Goal: Communication & Community: Participate in discussion

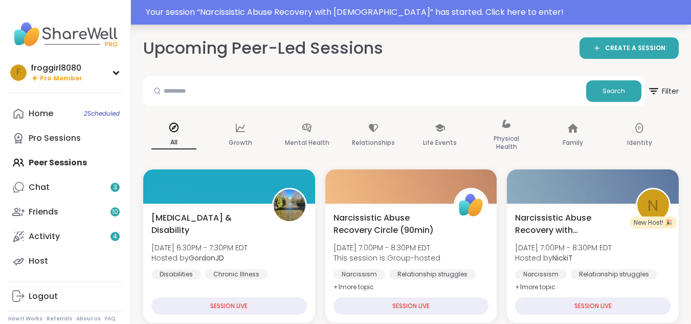
click at [475, 15] on div "Your session “ Narcissistic Abuse Recovery with [DEMOGRAPHIC_DATA] ” has starte…" at bounding box center [415, 12] width 539 height 12
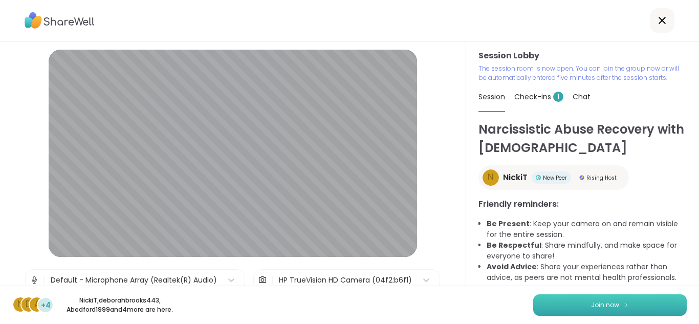
click at [606, 306] on span "Join now" at bounding box center [605, 304] width 28 height 9
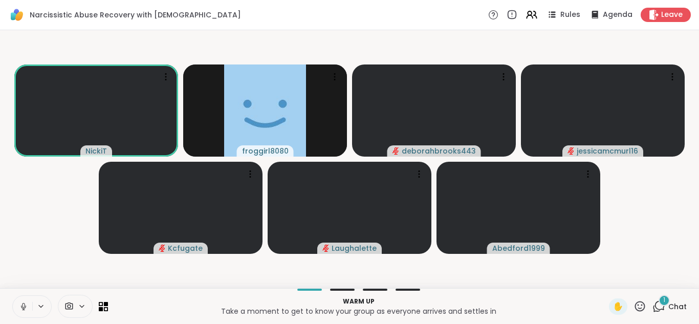
click at [22, 309] on icon at bounding box center [23, 306] width 9 height 9
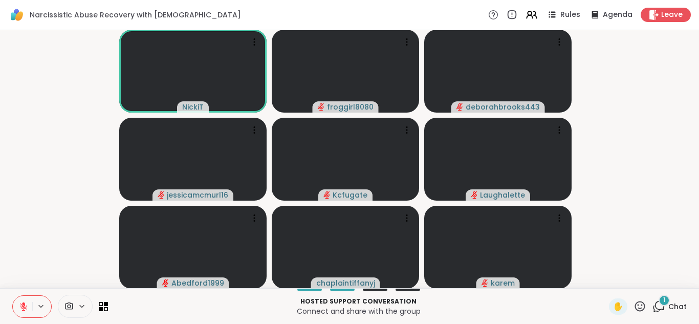
drag, startPoint x: 22, startPoint y: 309, endPoint x: 23, endPoint y: 320, distance: 10.8
click at [22, 309] on icon at bounding box center [23, 306] width 9 height 9
click at [24, 306] on icon at bounding box center [23, 306] width 9 height 9
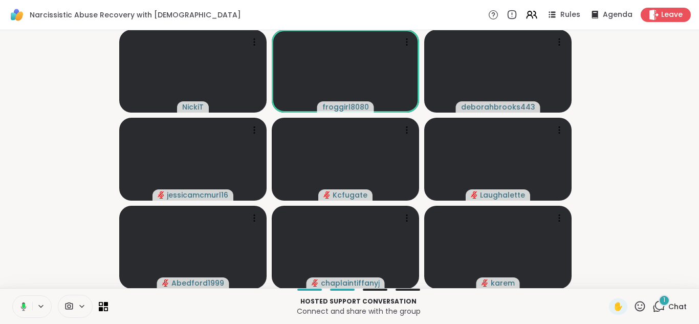
click at [632, 191] on video-player-container "NickiT froggirl8080 deborahbrooks443 jessicamcmurl16 Kcfugate Laughalette Abedf…" at bounding box center [349, 159] width 687 height 250
click at [658, 209] on video-player-container "NickiT froggirl8080 deborahbrooks443 jessicamcmurl16 Kcfugate Laughalette Abedf…" at bounding box center [349, 159] width 687 height 250
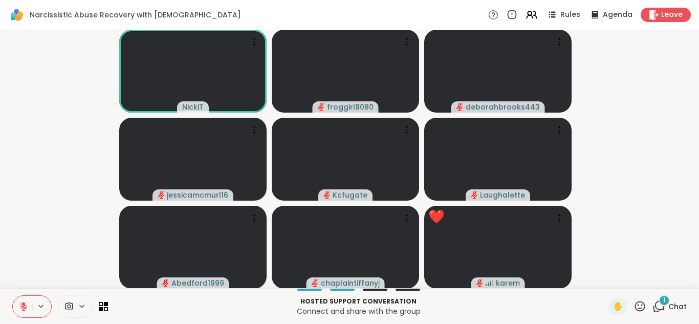
click at [19, 307] on icon at bounding box center [23, 306] width 9 height 9
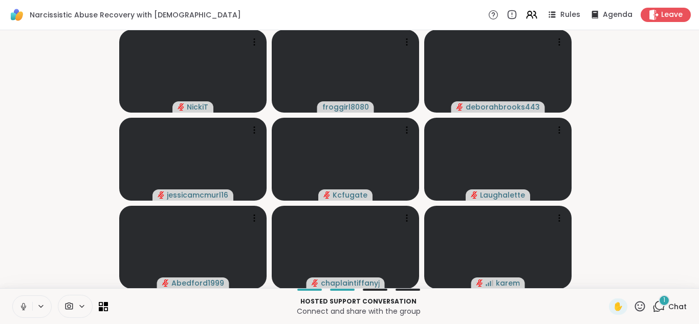
click at [682, 117] on video-player-container "NickiT froggirl8080 deborahbrooks443 jessicamcmurl16 Kcfugate Laughalette Abedf…" at bounding box center [349, 159] width 687 height 250
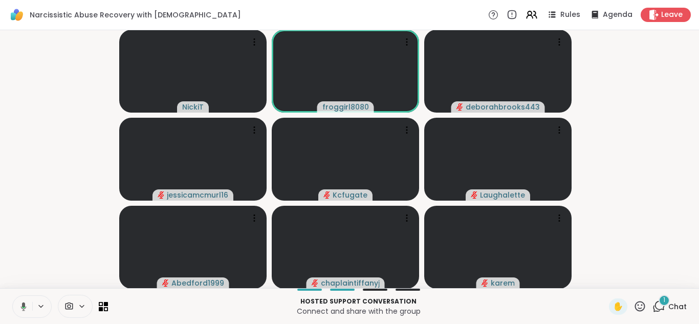
click at [23, 309] on icon at bounding box center [24, 306] width 6 height 9
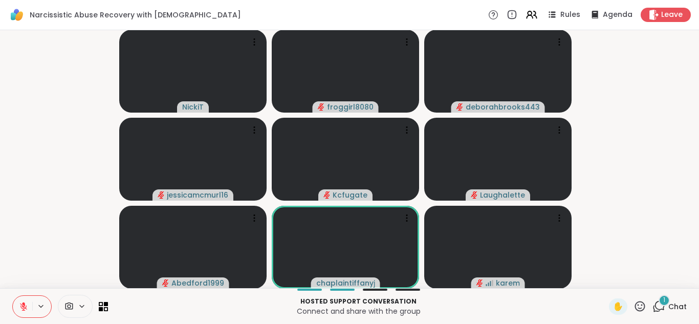
click at [20, 219] on video-player-container "NickiT froggirl8080 deborahbrooks443 jessicamcmurl16 Kcfugate Laughalette Abedf…" at bounding box center [349, 159] width 687 height 250
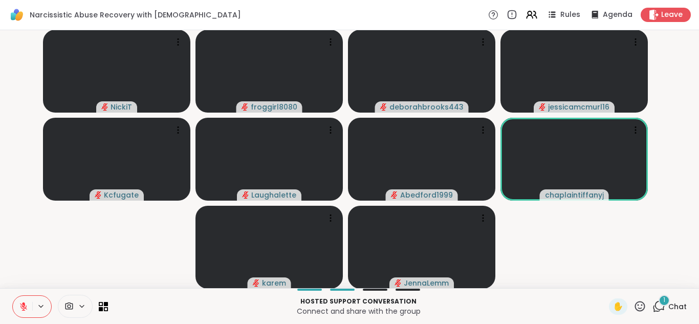
click at [21, 309] on icon at bounding box center [23, 306] width 9 height 9
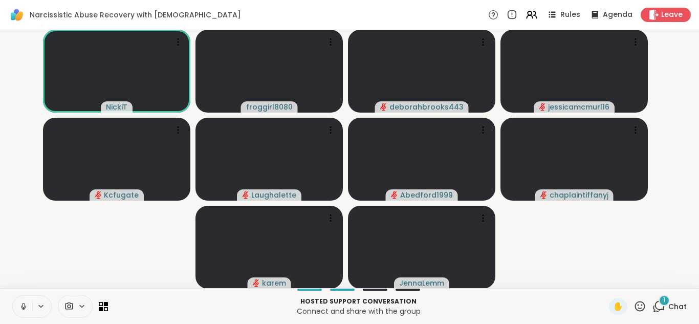
click at [21, 310] on icon at bounding box center [23, 306] width 9 height 9
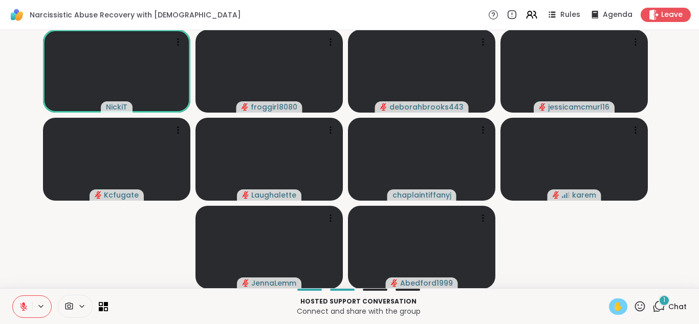
click at [613, 309] on span "✋" at bounding box center [618, 306] width 10 height 12
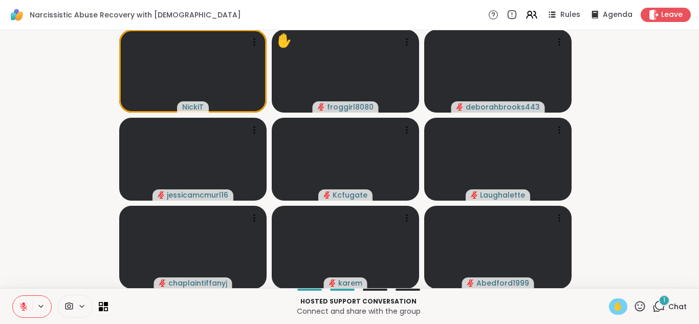
click at [613, 309] on span "✋" at bounding box center [618, 306] width 10 height 12
click at [20, 309] on icon at bounding box center [23, 306] width 9 height 9
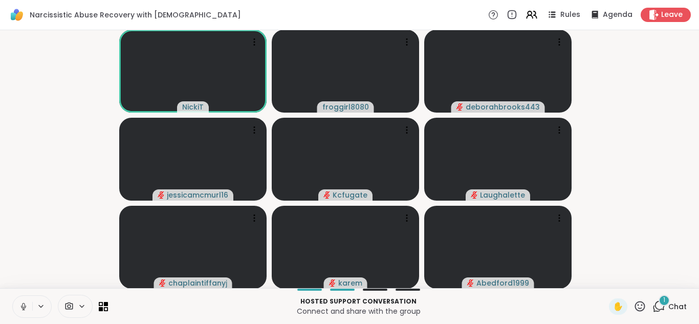
click at [24, 302] on icon at bounding box center [23, 306] width 9 height 9
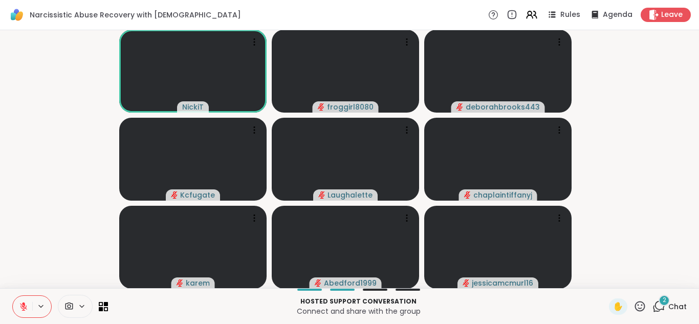
click at [634, 306] on icon at bounding box center [640, 306] width 13 height 13
click at [601, 277] on div "❤️" at bounding box center [610, 279] width 18 height 16
click at [28, 308] on icon at bounding box center [23, 306] width 9 height 9
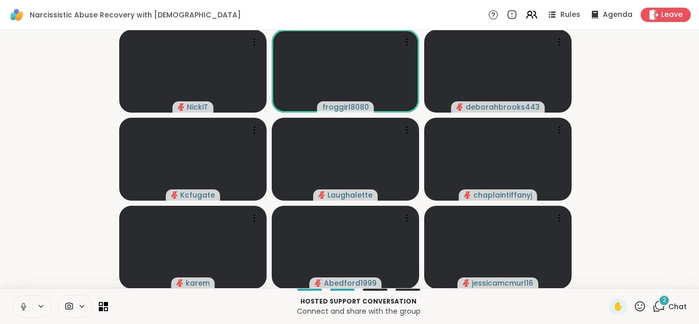
click at [28, 308] on icon at bounding box center [23, 306] width 9 height 9
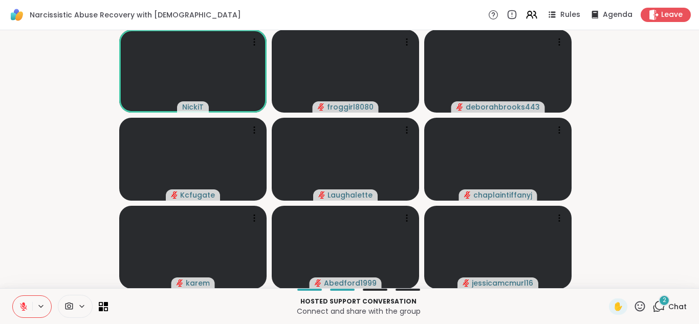
click at [25, 312] on button at bounding box center [22, 306] width 19 height 21
click at [28, 319] on div "Hosted support conversation Connect and share with the group ✋ 2 Chat" at bounding box center [349, 306] width 699 height 36
click at [9, 306] on div "Hosted support conversation Connect and share with the group ✋ 2 Chat" at bounding box center [349, 306] width 699 height 36
